Goal: Task Accomplishment & Management: Manage account settings

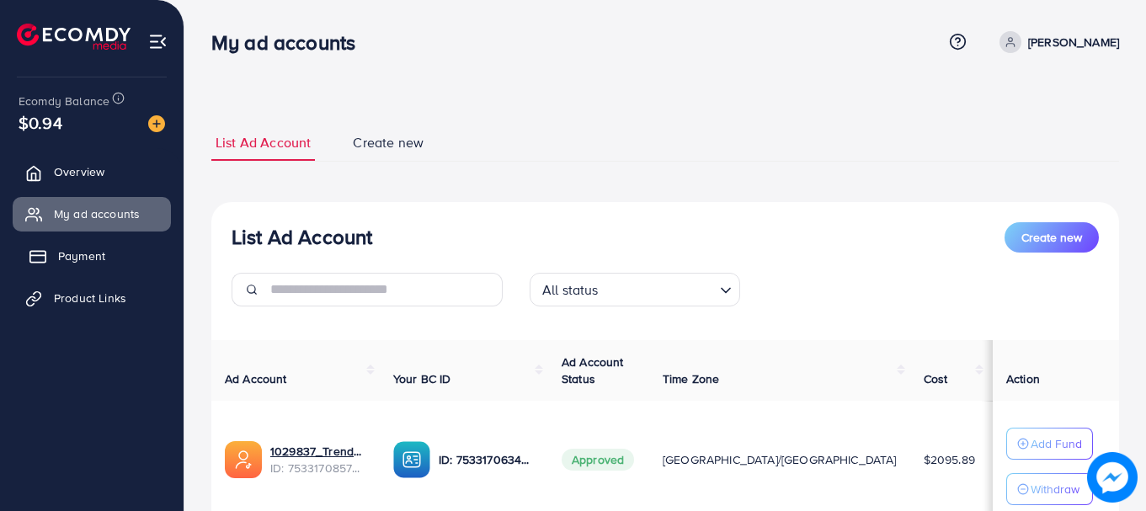
click at [106, 263] on link "Payment" at bounding box center [92, 256] width 158 height 34
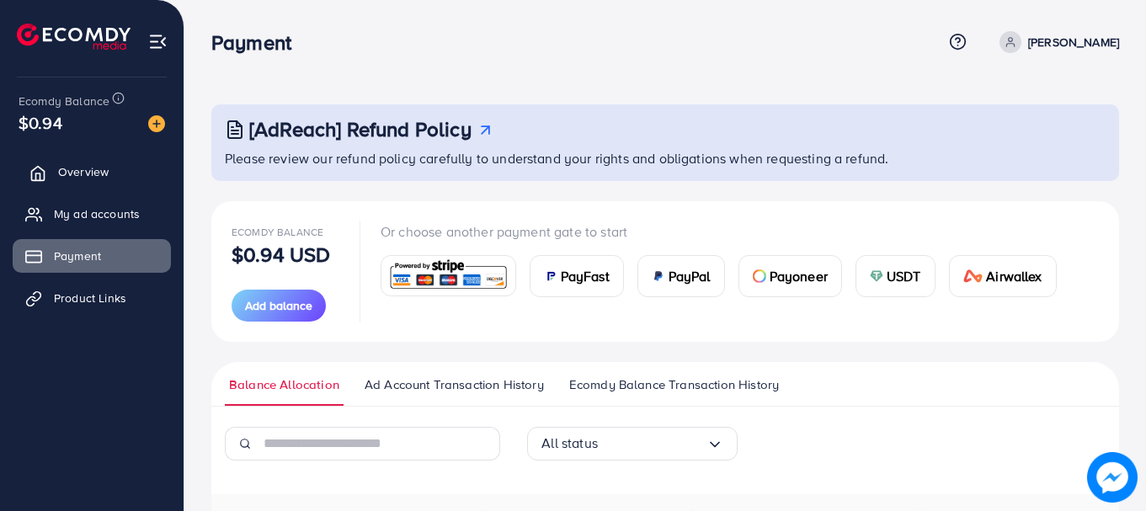
click at [77, 165] on span "Overview" at bounding box center [83, 171] width 51 height 17
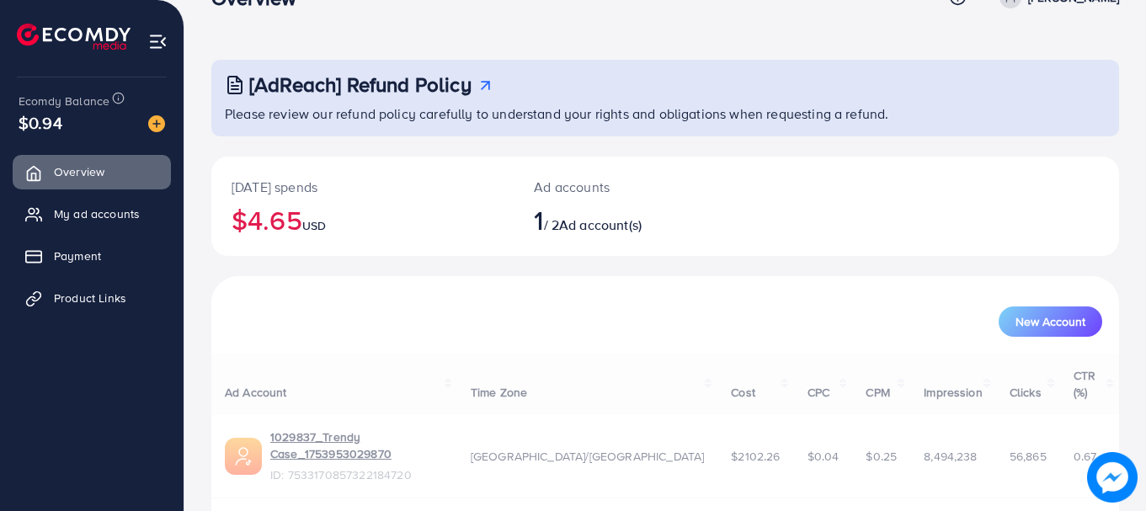
scroll to position [68, 0]
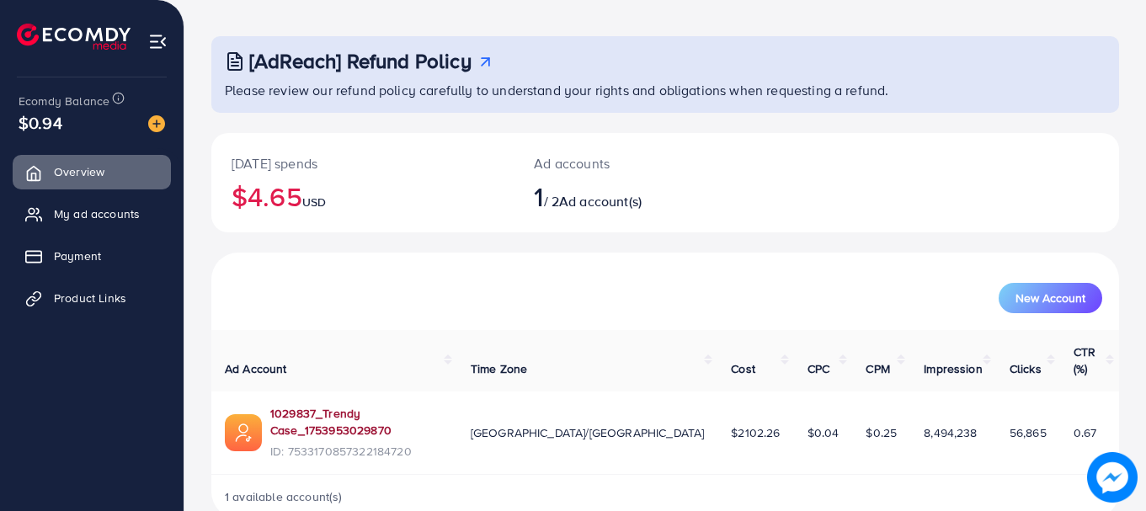
click at [392, 405] on link "1029837_Trendy Case_1753953029870" at bounding box center [356, 422] width 173 height 35
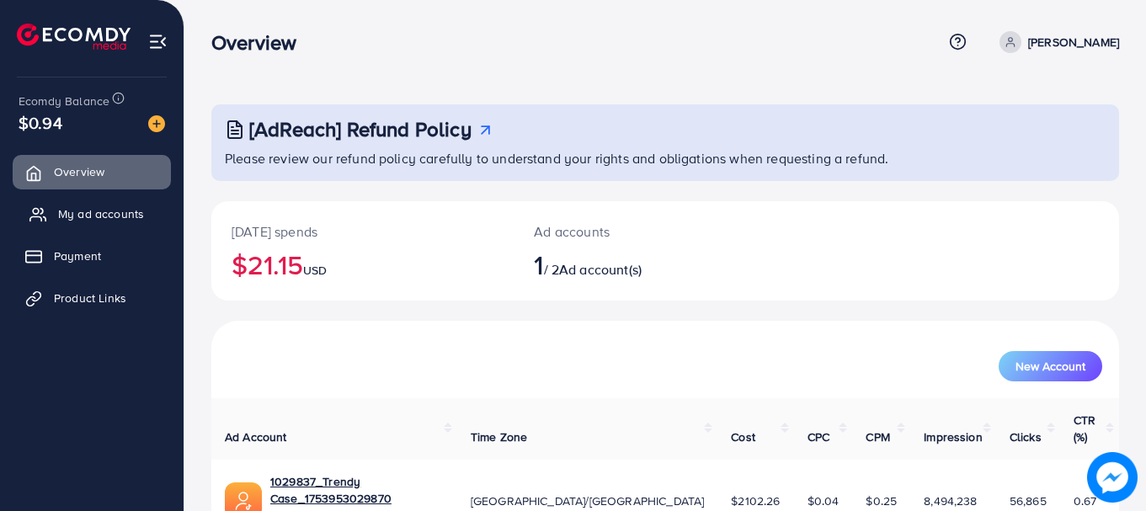
click at [83, 211] on span "My ad accounts" at bounding box center [101, 214] width 86 height 17
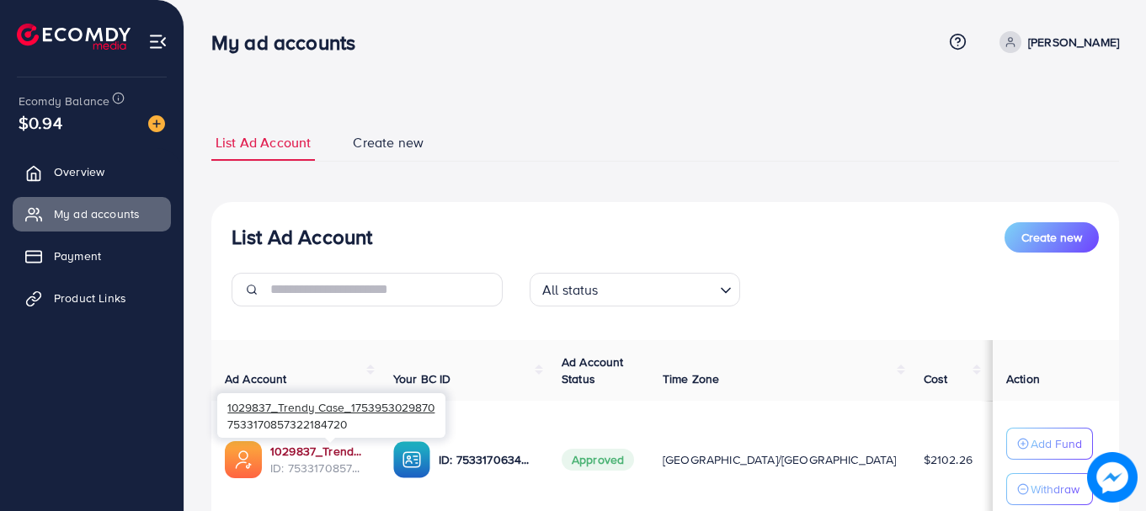
click at [349, 450] on link "1029837_Trendy Case_1753953029870" at bounding box center [318, 451] width 96 height 17
